Goal: Task Accomplishment & Management: Manage account settings

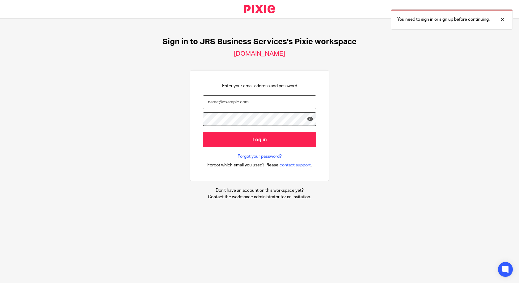
click at [238, 103] on input "email" at bounding box center [260, 102] width 114 height 14
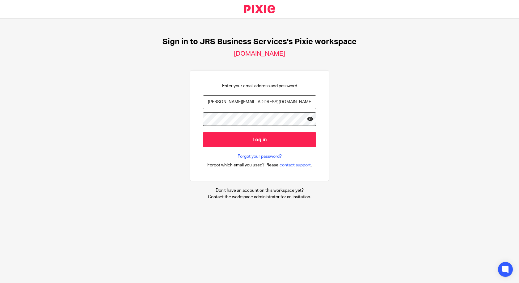
type input "[PERSON_NAME][EMAIL_ADDRESS][DOMAIN_NAME]"
click at [308, 120] on icon at bounding box center [310, 119] width 6 height 6
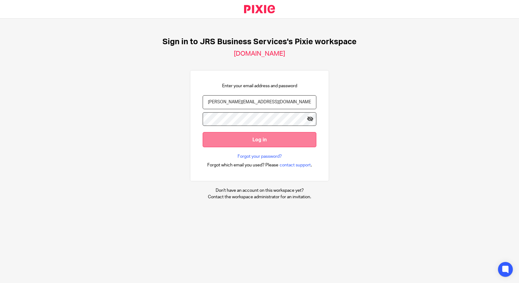
click at [286, 141] on input "Log in" at bounding box center [260, 139] width 114 height 15
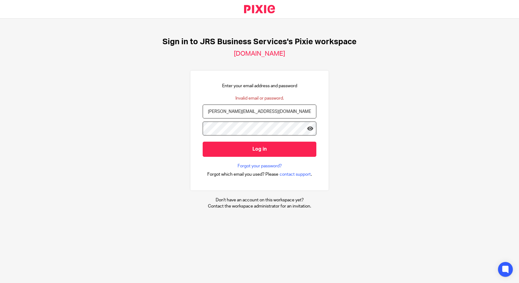
click at [203, 142] on input "Log in" at bounding box center [260, 149] width 114 height 15
click at [307, 129] on icon at bounding box center [310, 128] width 6 height 6
click at [307, 127] on icon at bounding box center [310, 128] width 6 height 6
click at [307, 129] on icon at bounding box center [310, 128] width 6 height 6
click at [203, 142] on input "Log in" at bounding box center [260, 149] width 114 height 15
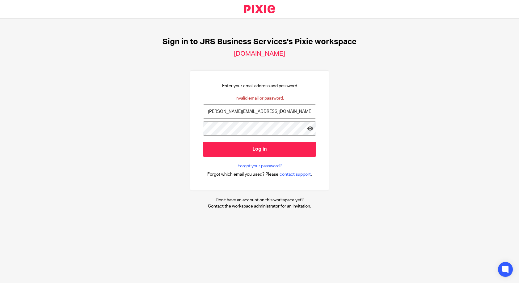
click at [203, 142] on input "Log in" at bounding box center [260, 149] width 114 height 15
click at [307, 128] on icon at bounding box center [310, 128] width 6 height 6
click at [203, 142] on input "Log in" at bounding box center [260, 149] width 114 height 15
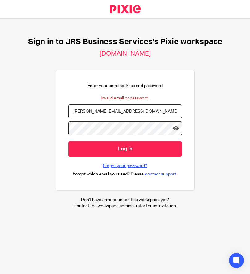
click at [133, 164] on link "Forgot your password?" at bounding box center [125, 166] width 44 height 6
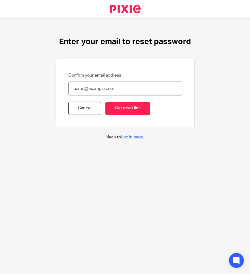
click at [124, 91] on input "Confirm your email address" at bounding box center [125, 89] width 114 height 14
type input "i.crook"
click at [80, 108] on link "Cancel" at bounding box center [84, 108] width 33 height 13
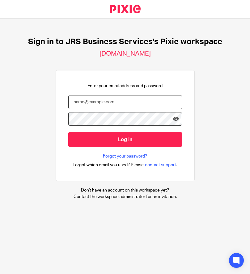
click at [80, 98] on input "email" at bounding box center [125, 102] width 114 height 14
click at [86, 102] on input "email" at bounding box center [125, 102] width 114 height 14
type input "[PERSON_NAME][EMAIL_ADDRESS][DOMAIN_NAME]"
click at [68, 132] on input "Log in" at bounding box center [125, 139] width 114 height 15
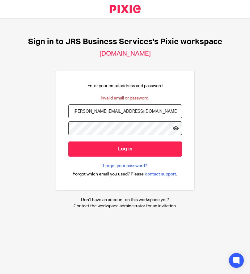
click at [68, 142] on input "Log in" at bounding box center [125, 149] width 114 height 15
drag, startPoint x: 144, startPoint y: 108, endPoint x: 54, endPoint y: 101, distance: 90.2
click at [58, 104] on div "Enter your email address and password Invalid email or password. i.crook@jrsbus…" at bounding box center [125, 130] width 139 height 120
click at [135, 163] on link "Forgot your password?" at bounding box center [125, 166] width 44 height 6
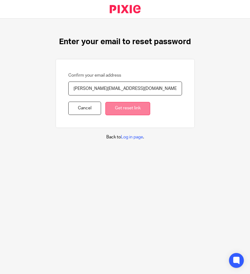
type input "[PERSON_NAME][EMAIL_ADDRESS][DOMAIN_NAME]"
click at [118, 112] on input "Get reset link" at bounding box center [127, 108] width 45 height 13
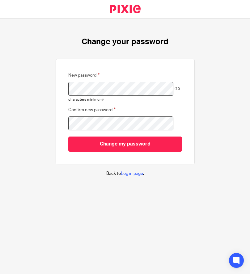
click at [116, 136] on div "Confirm new password" at bounding box center [125, 119] width 114 height 33
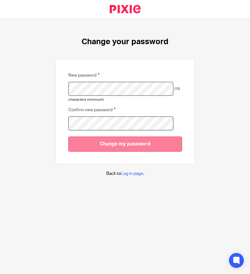
click at [119, 139] on input "Change my password" at bounding box center [125, 144] width 114 height 15
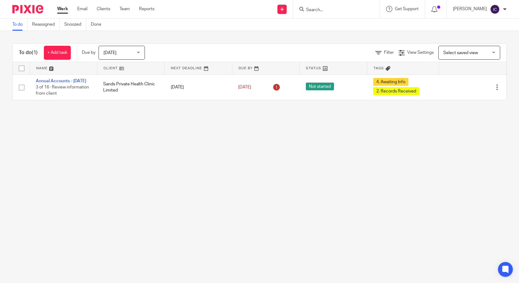
click at [116, 53] on span "[DATE]" at bounding box center [110, 53] width 13 height 4
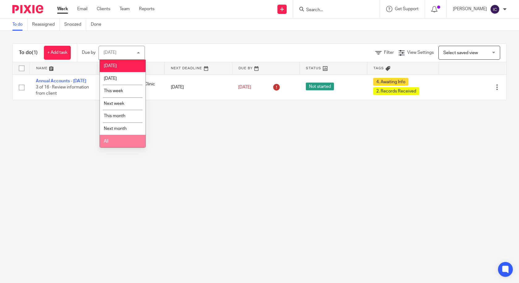
click at [125, 142] on li "All" at bounding box center [123, 141] width 46 height 13
